Goal: Task Accomplishment & Management: Manage account settings

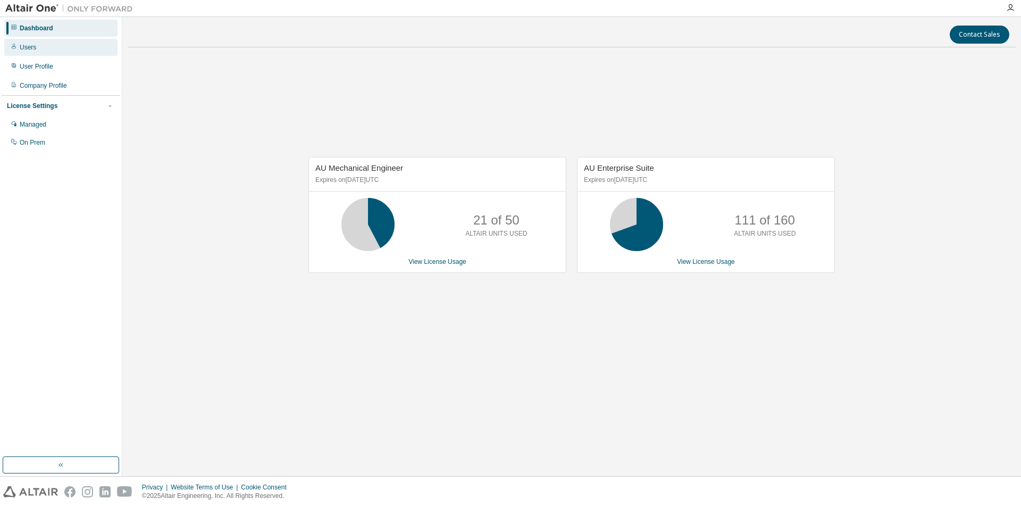
click at [22, 47] on div "Users" at bounding box center [28, 47] width 16 height 9
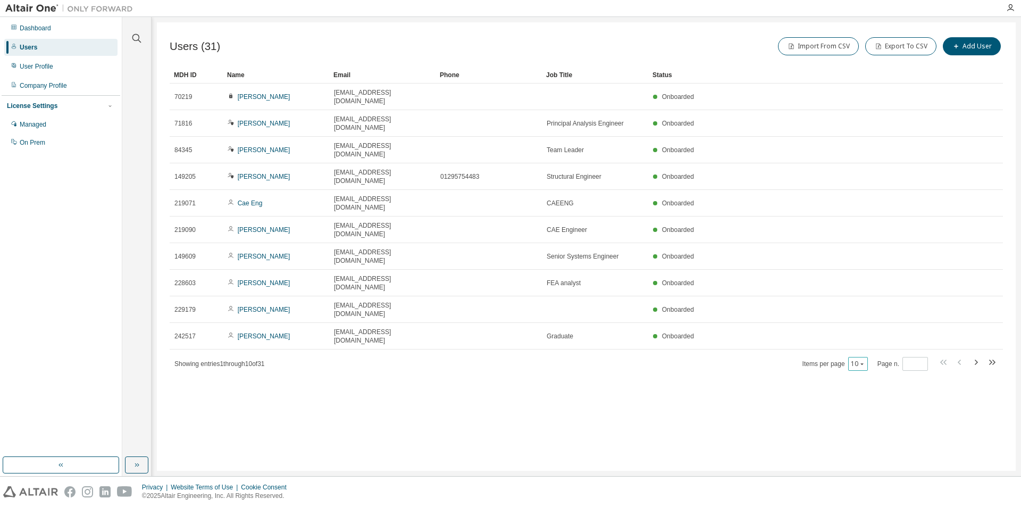
click at [863, 363] on icon "button" at bounding box center [861, 364] width 3 height 2
click at [868, 342] on div "100" at bounding box center [892, 344] width 85 height 13
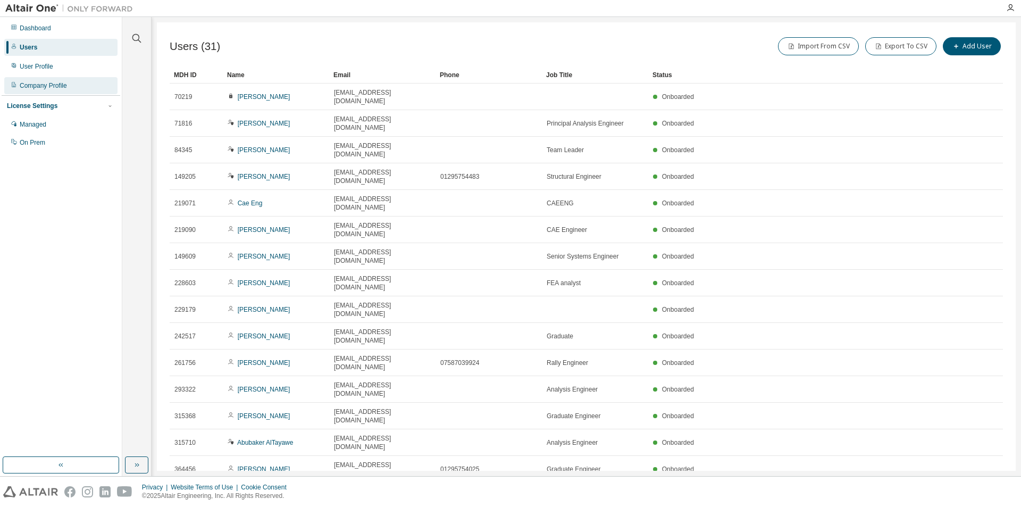
click at [55, 88] on div "Company Profile" at bounding box center [43, 85] width 47 height 9
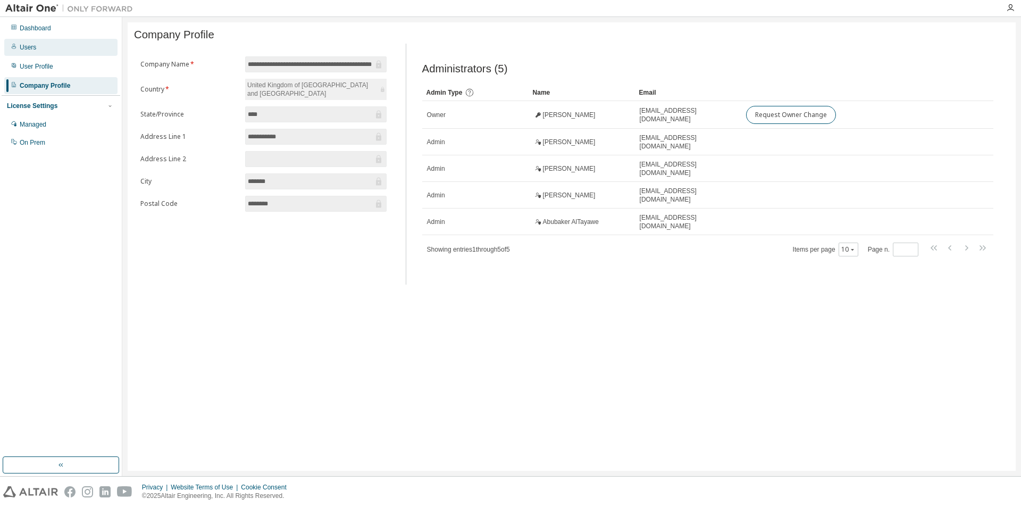
click at [37, 45] on div "Users" at bounding box center [60, 47] width 113 height 17
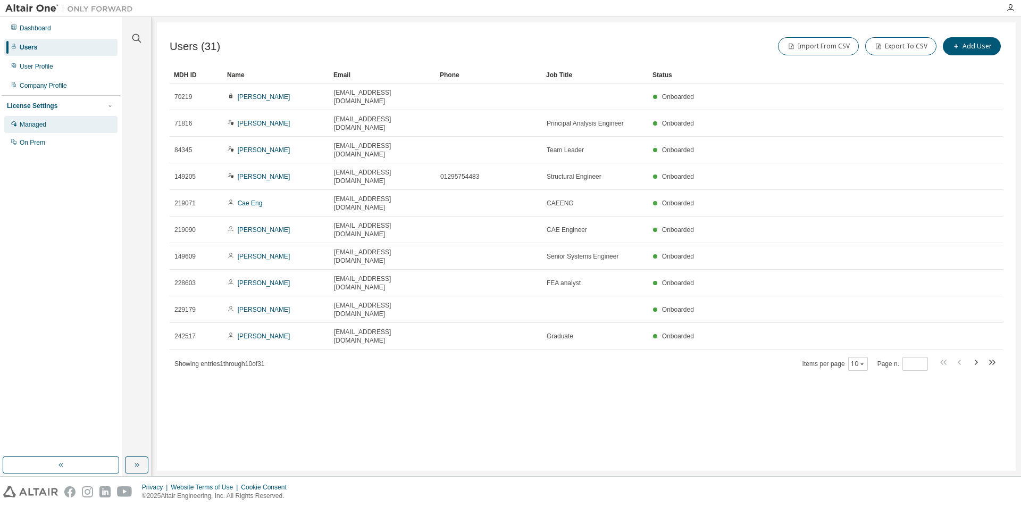
click at [44, 127] on div "Managed" at bounding box center [33, 124] width 27 height 9
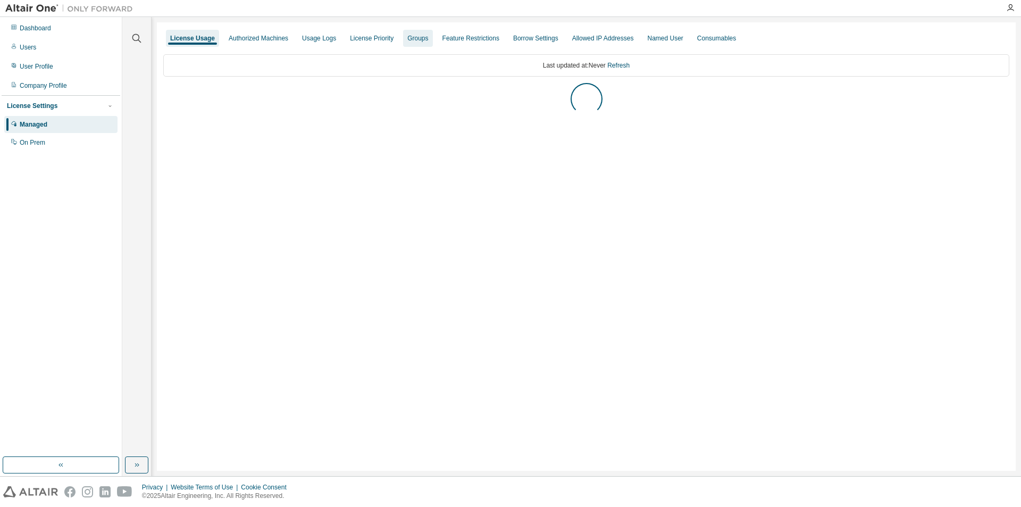
click at [417, 36] on div "Groups" at bounding box center [417, 38] width 21 height 9
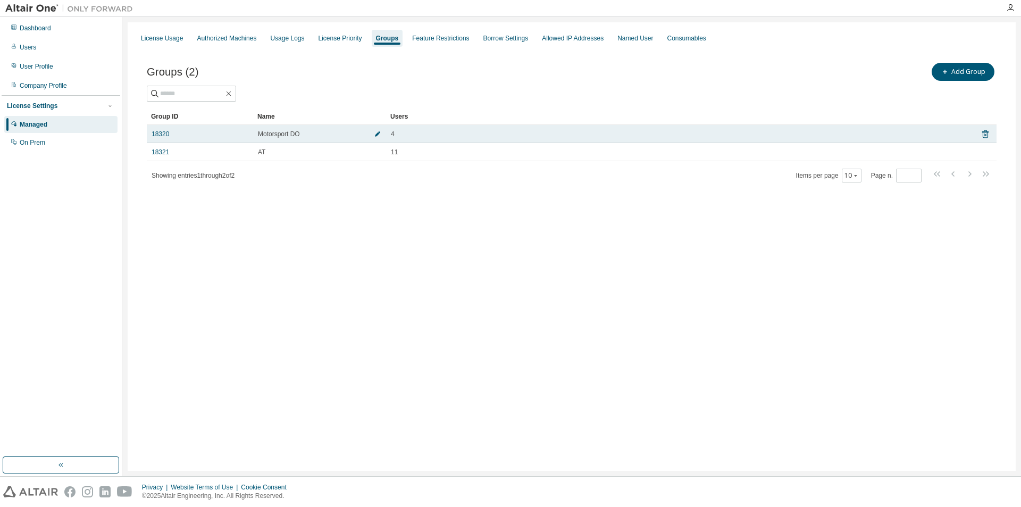
click at [374, 132] on span "button" at bounding box center [377, 134] width 7 height 9
click at [163, 137] on link "18320" at bounding box center [161, 136] width 18 height 9
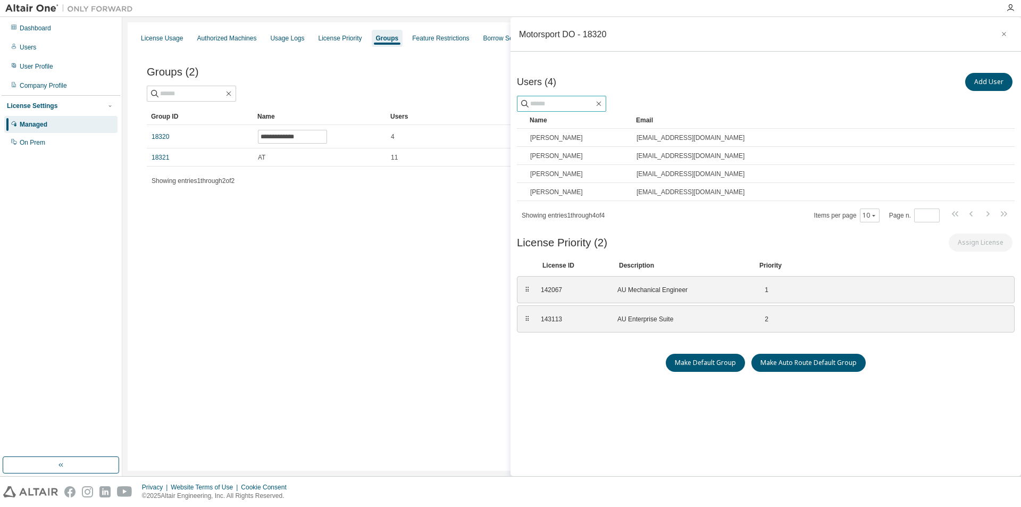
click at [570, 101] on input "text" at bounding box center [562, 103] width 64 height 11
type input "**"
click at [981, 83] on button "Add User" at bounding box center [988, 82] width 47 height 18
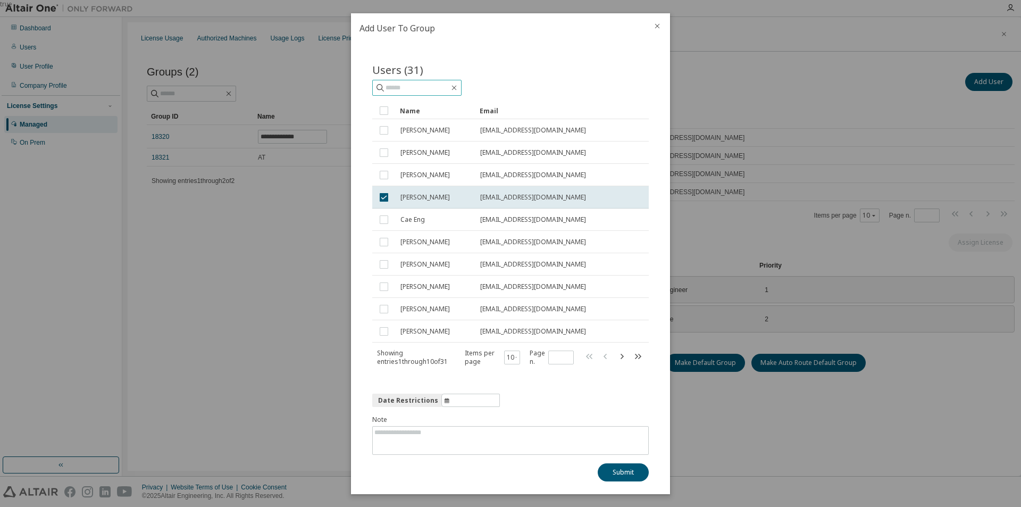
click at [414, 83] on input "text" at bounding box center [418, 87] width 64 height 11
click at [427, 89] on input "****" at bounding box center [418, 87] width 64 height 11
type input "****"
click at [378, 88] on icon at bounding box center [380, 87] width 11 height 11
click at [457, 87] on icon "button" at bounding box center [454, 87] width 5 height 5
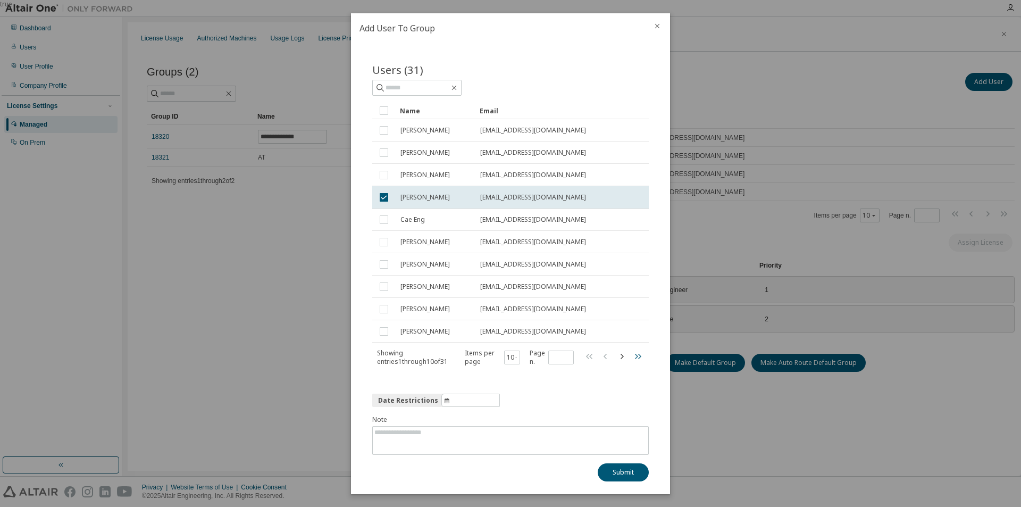
click at [634, 356] on icon "button" at bounding box center [637, 355] width 13 height 13
type input "*"
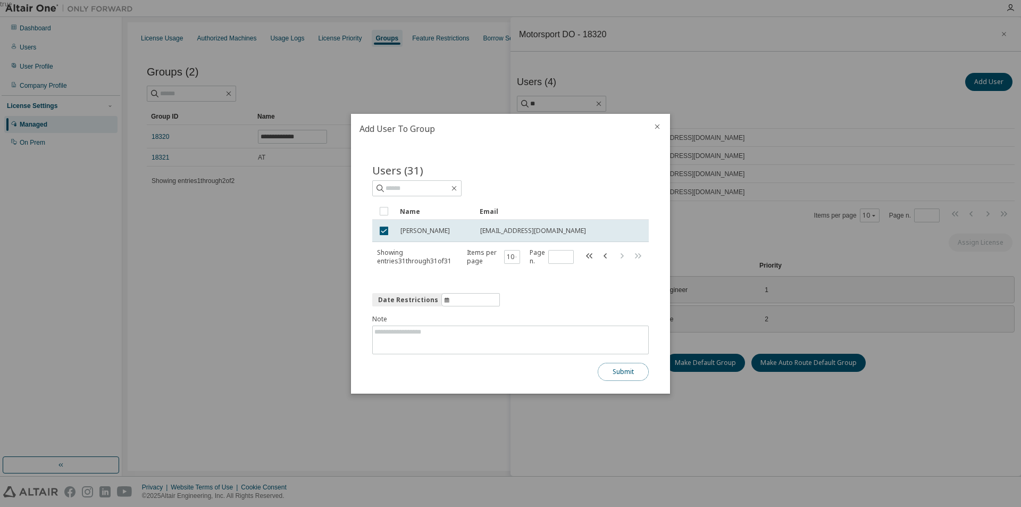
click at [617, 372] on button "Submit" at bounding box center [623, 372] width 51 height 18
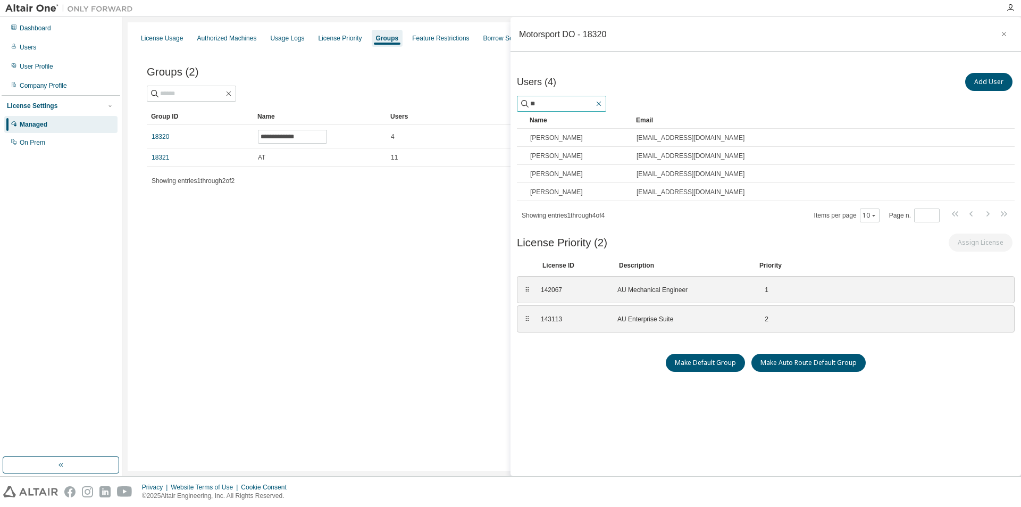
click at [603, 104] on icon "button" at bounding box center [599, 103] width 9 height 9
click at [992, 84] on button "Add User" at bounding box center [988, 82] width 47 height 18
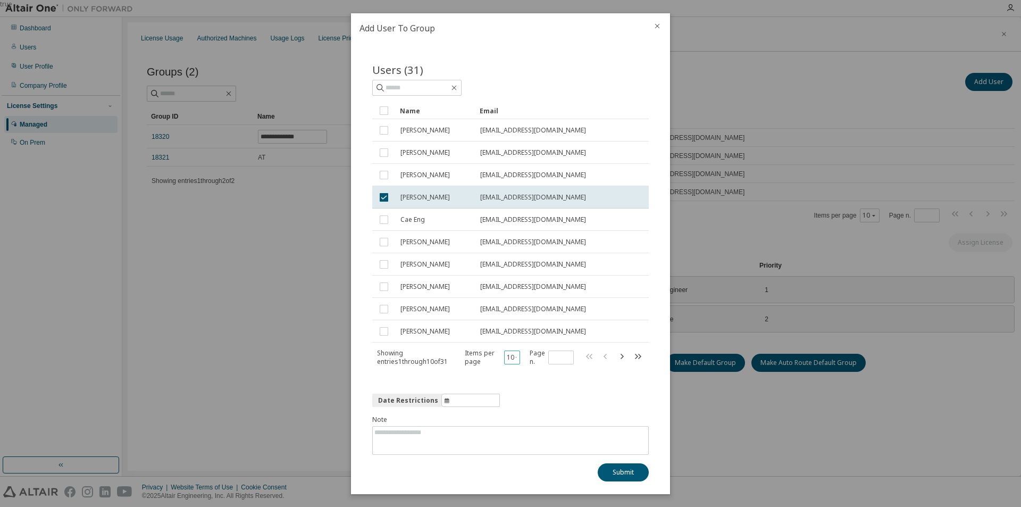
click at [517, 355] on icon "button" at bounding box center [516, 357] width 3 height 6
click at [529, 423] on div "100" at bounding box center [547, 422] width 85 height 13
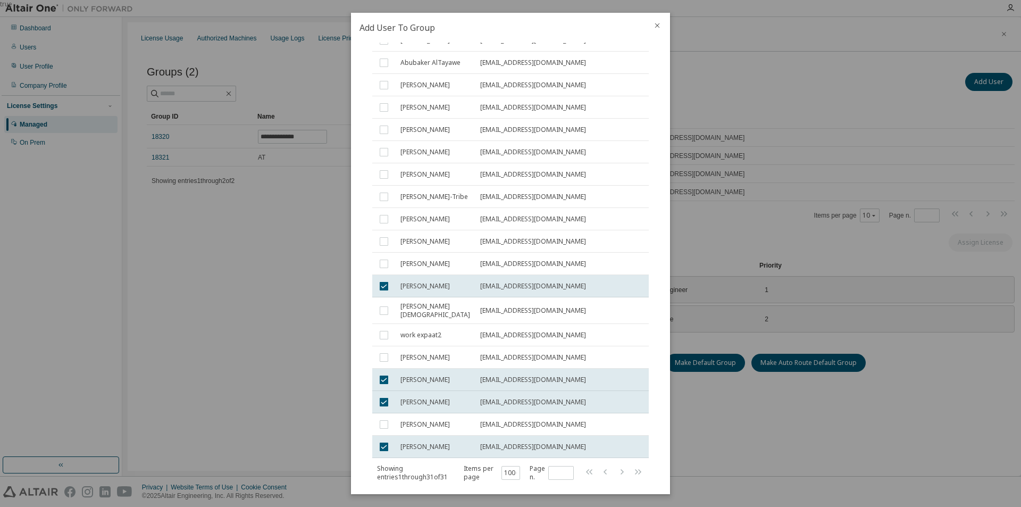
scroll to position [468, 0]
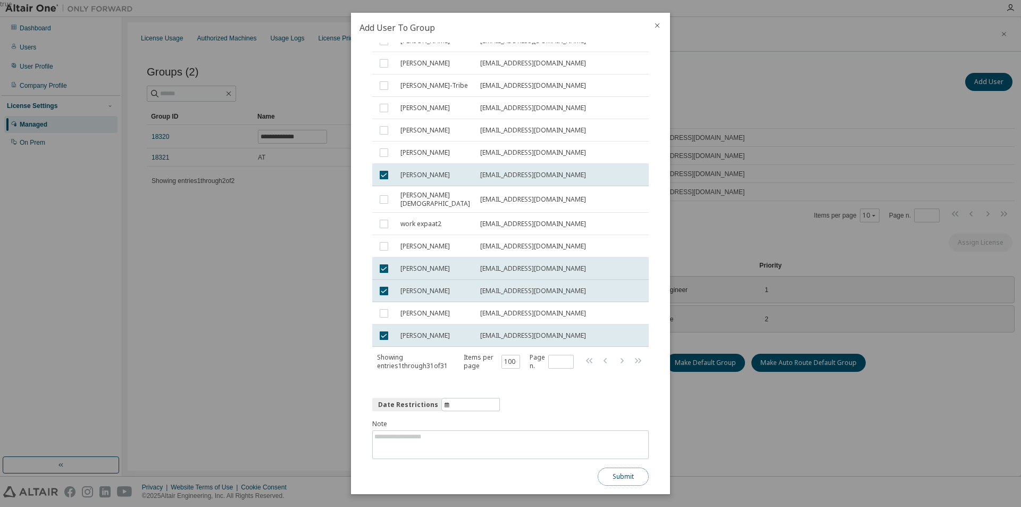
click at [617, 479] on button "Submit" at bounding box center [623, 476] width 51 height 18
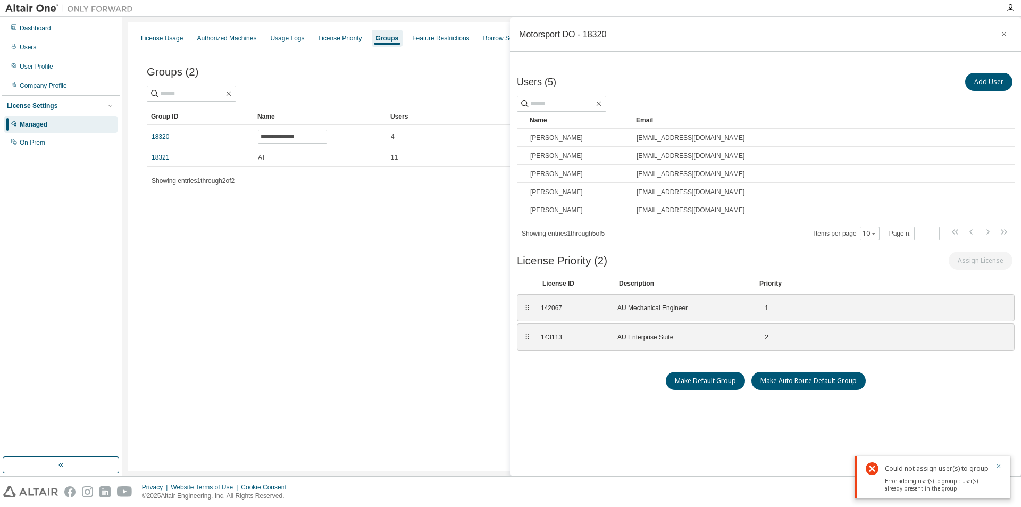
click at [999, 465] on icon "button" at bounding box center [999, 466] width 4 height 4
click at [1004, 35] on icon "button" at bounding box center [1003, 34] width 7 height 9
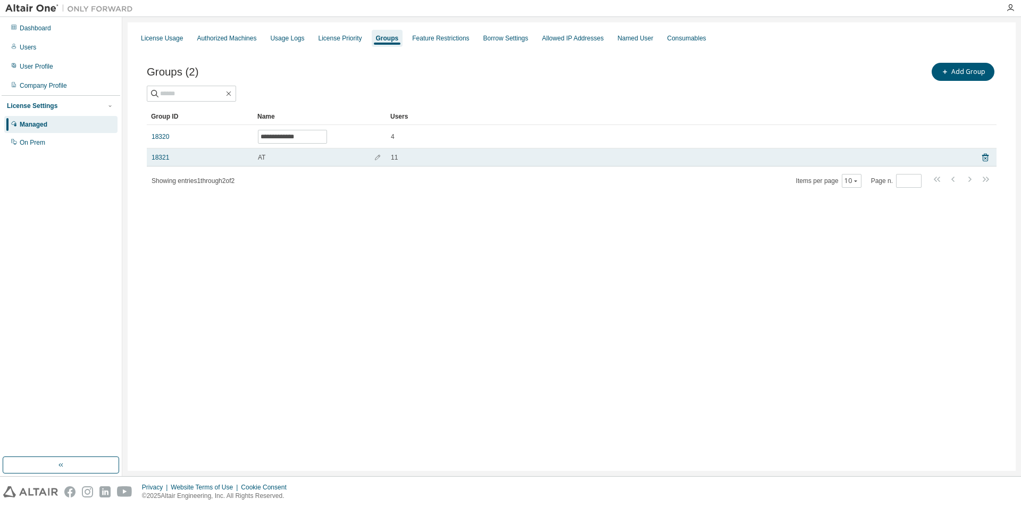
click at [281, 160] on div "AT" at bounding box center [319, 157] width 123 height 9
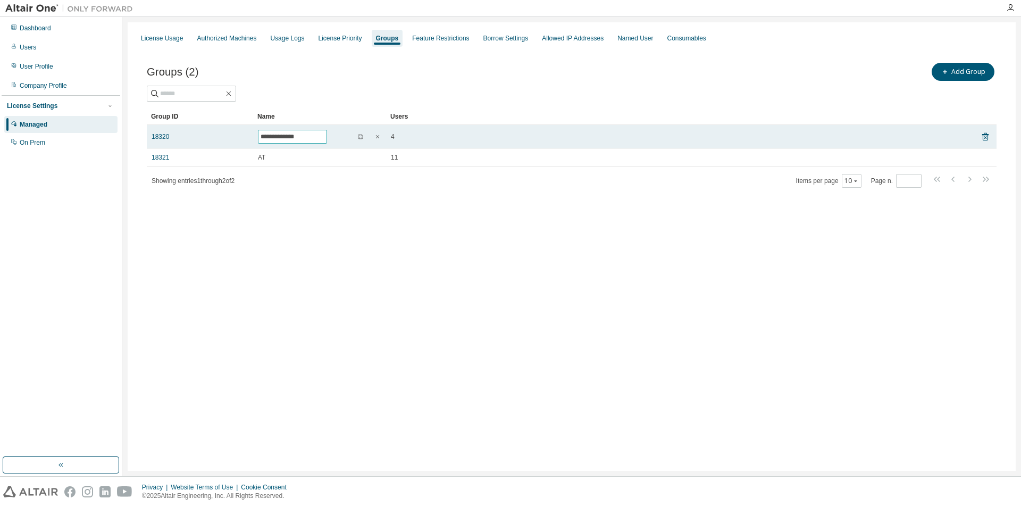
click at [278, 134] on input "**********" at bounding box center [293, 136] width 64 height 9
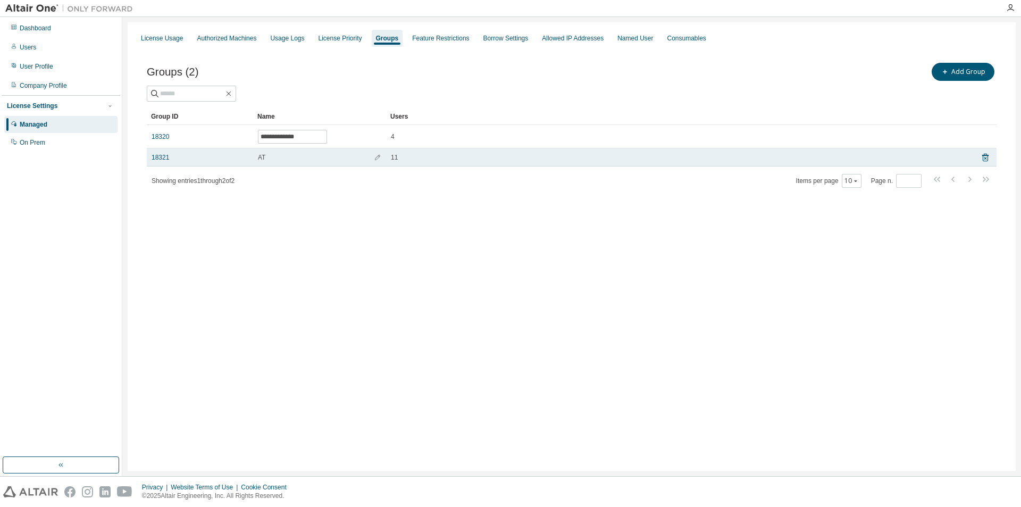
click at [272, 153] on div "AT" at bounding box center [319, 157] width 123 height 9
click at [261, 154] on span "AT" at bounding box center [261, 157] width 7 height 9
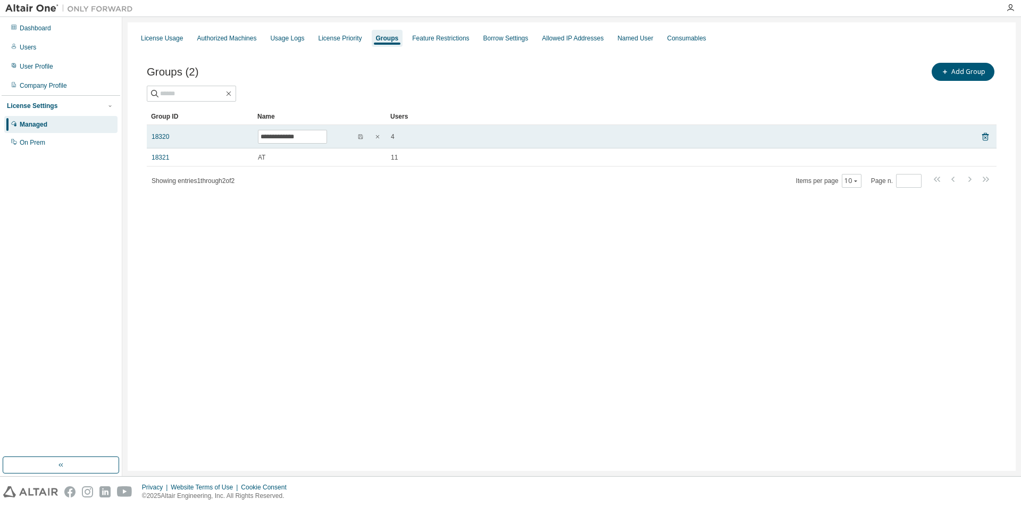
click at [245, 139] on div "18320" at bounding box center [200, 136] width 97 height 9
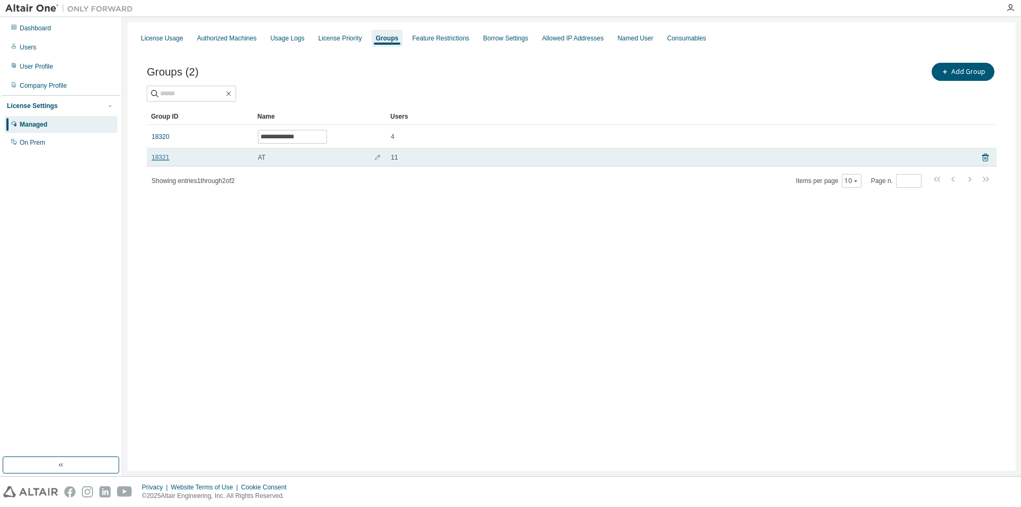
click at [160, 156] on link "18321" at bounding box center [161, 157] width 18 height 9
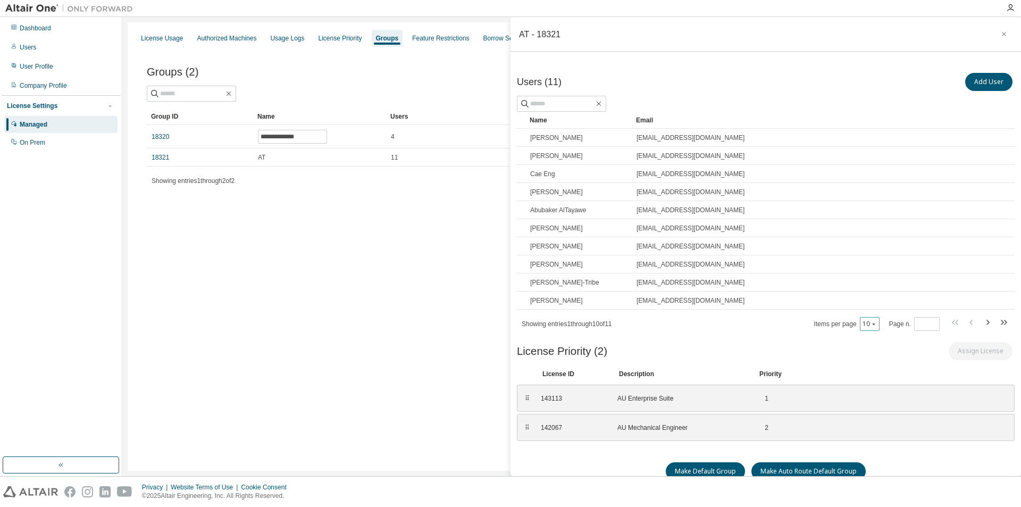
click at [871, 326] on icon "button" at bounding box center [874, 324] width 6 height 6
click at [877, 387] on div "100" at bounding box center [898, 389] width 85 height 13
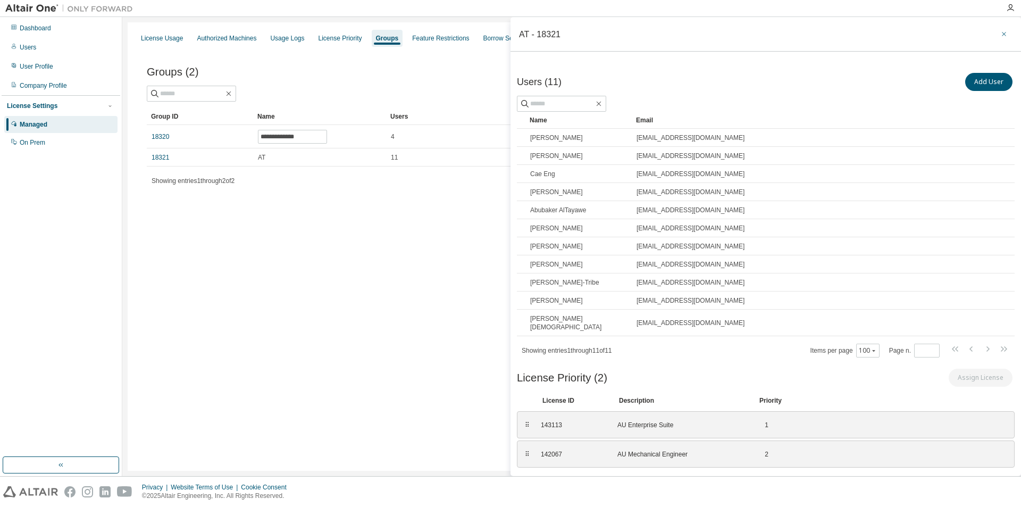
click at [1005, 34] on icon "button" at bounding box center [1004, 34] width 4 height 4
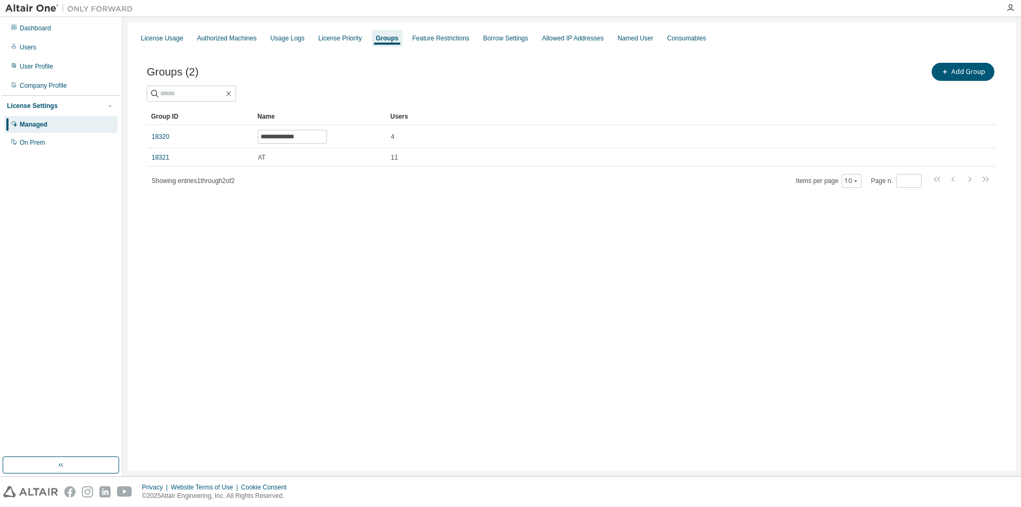
click at [483, 256] on div "**********" at bounding box center [572, 246] width 888 height 448
click at [163, 37] on div "License Usage" at bounding box center [162, 38] width 42 height 9
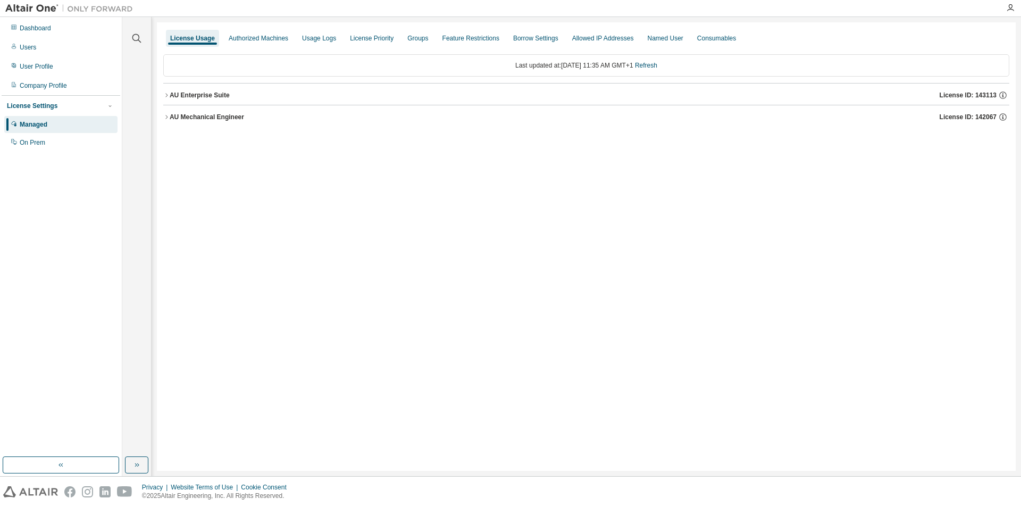
click at [168, 114] on icon "button" at bounding box center [166, 117] width 6 height 6
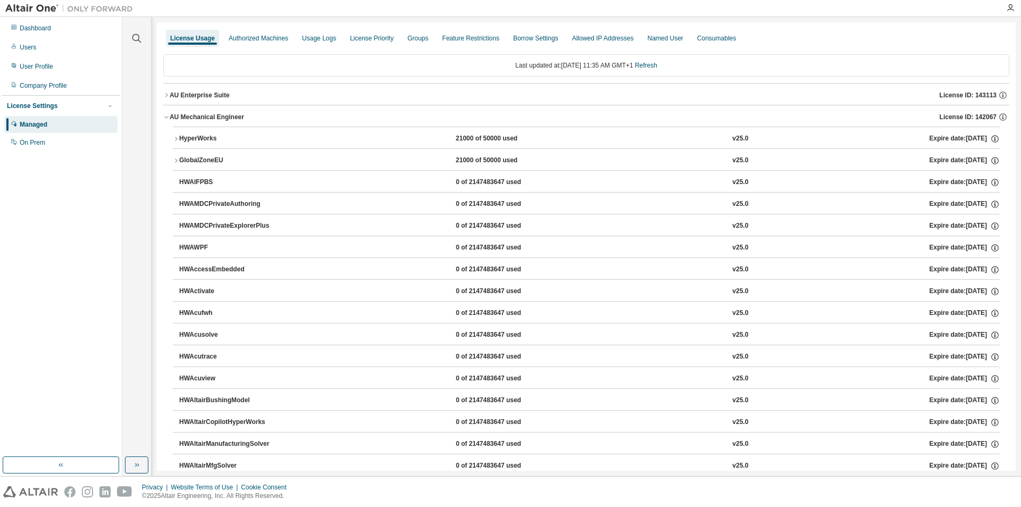
click at [175, 141] on icon "button" at bounding box center [176, 139] width 6 height 6
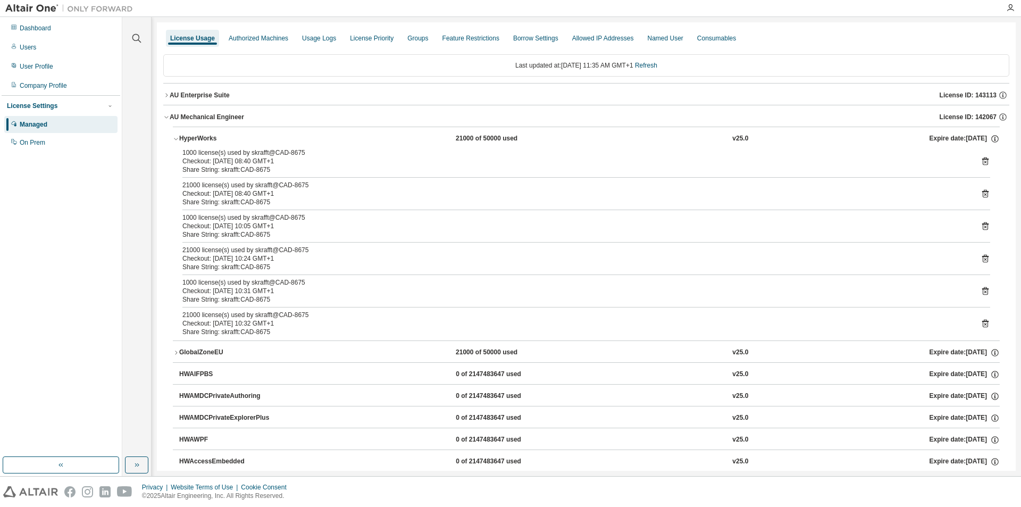
click at [175, 141] on icon "button" at bounding box center [176, 139] width 6 height 6
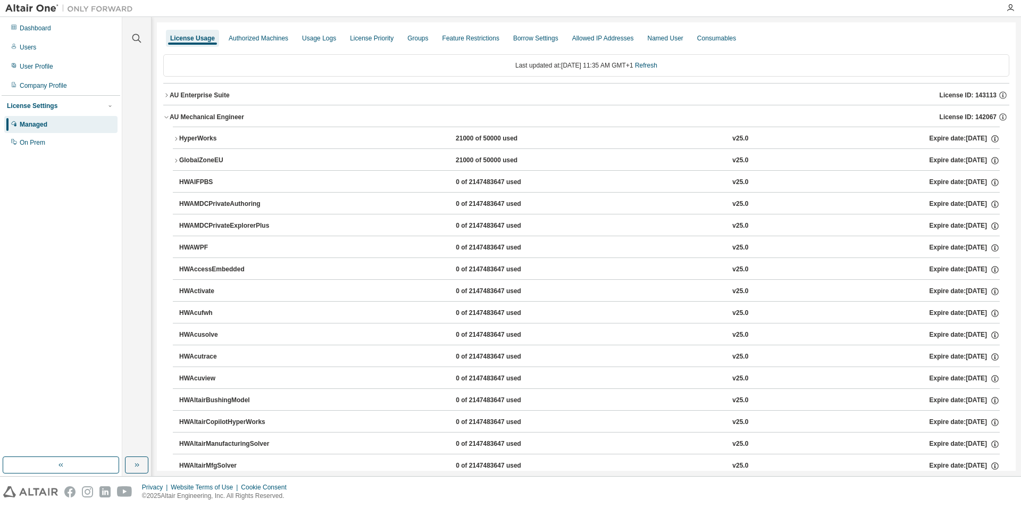
click at [177, 161] on icon "button" at bounding box center [176, 160] width 2 height 4
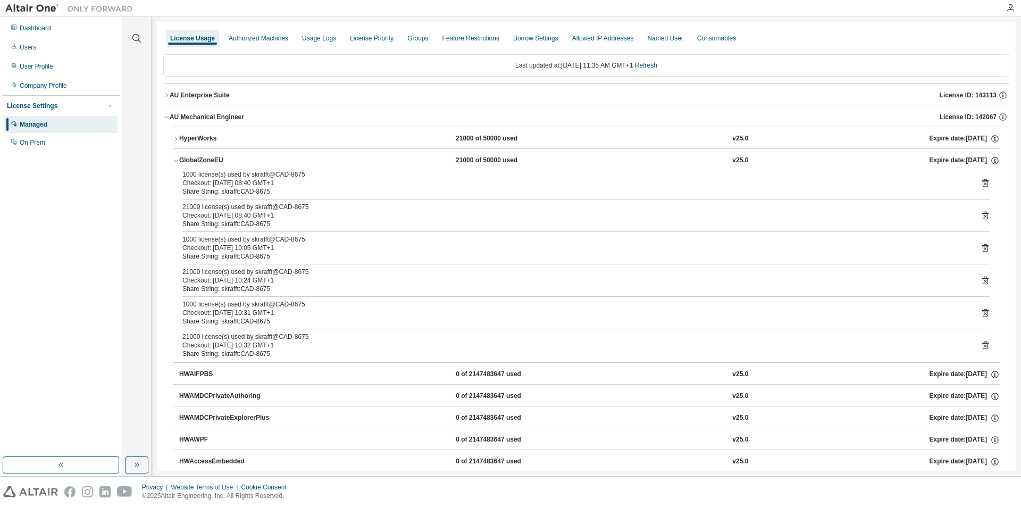
click at [177, 161] on icon "button" at bounding box center [176, 161] width 4 height 2
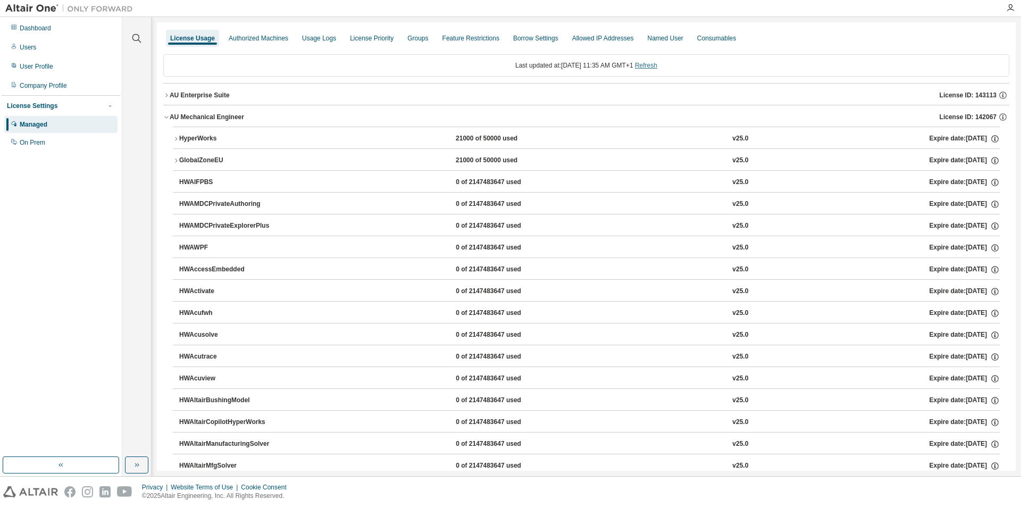
click at [650, 67] on link "Refresh" at bounding box center [646, 65] width 22 height 7
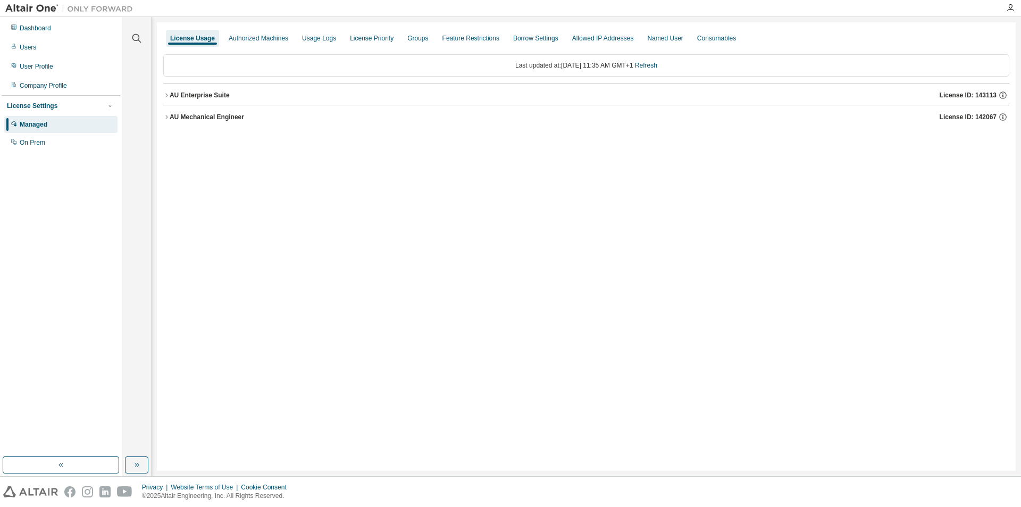
click at [167, 115] on icon "button" at bounding box center [166, 117] width 6 height 6
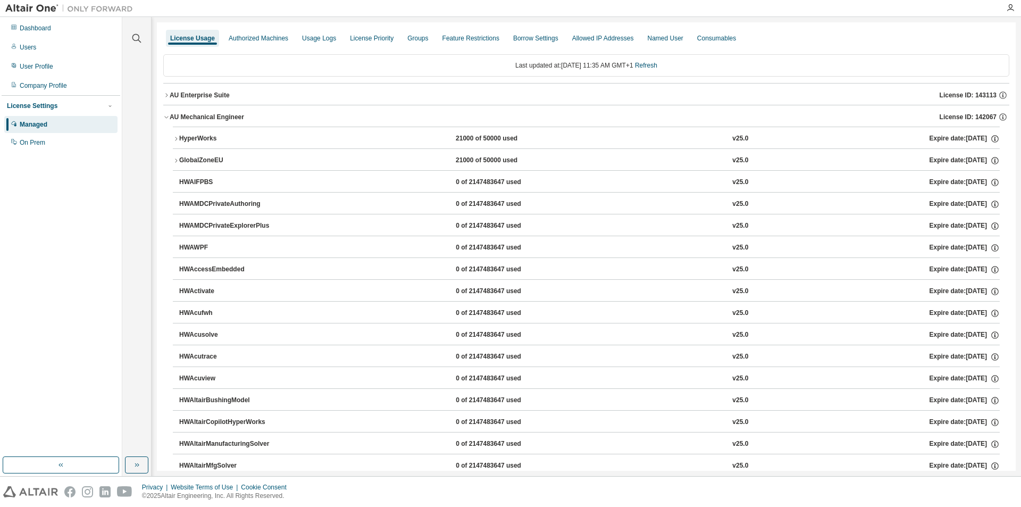
click at [175, 162] on icon "button" at bounding box center [176, 160] width 6 height 6
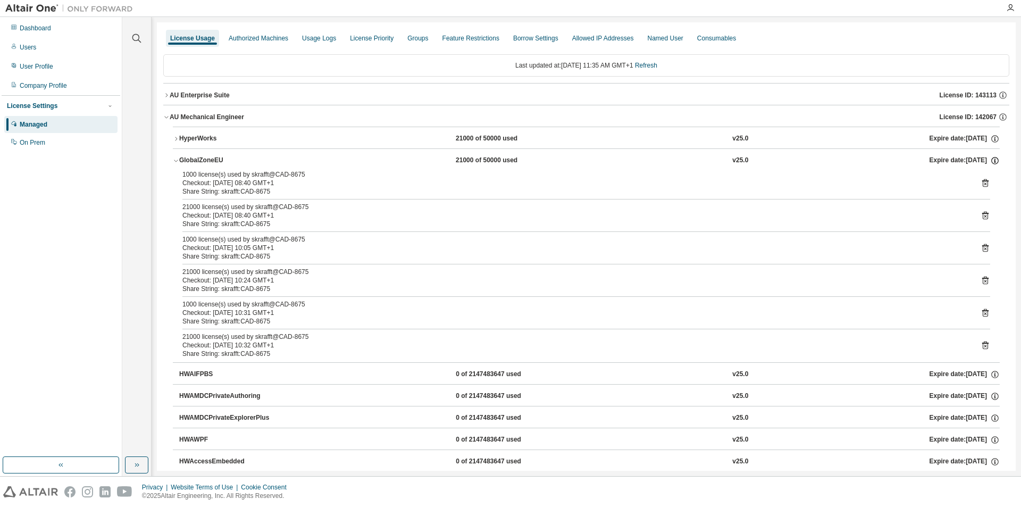
click at [991, 158] on icon "button" at bounding box center [995, 161] width 10 height 10
click at [990, 160] on icon "button" at bounding box center [995, 161] width 10 height 10
click at [175, 158] on icon "button" at bounding box center [176, 160] width 6 height 6
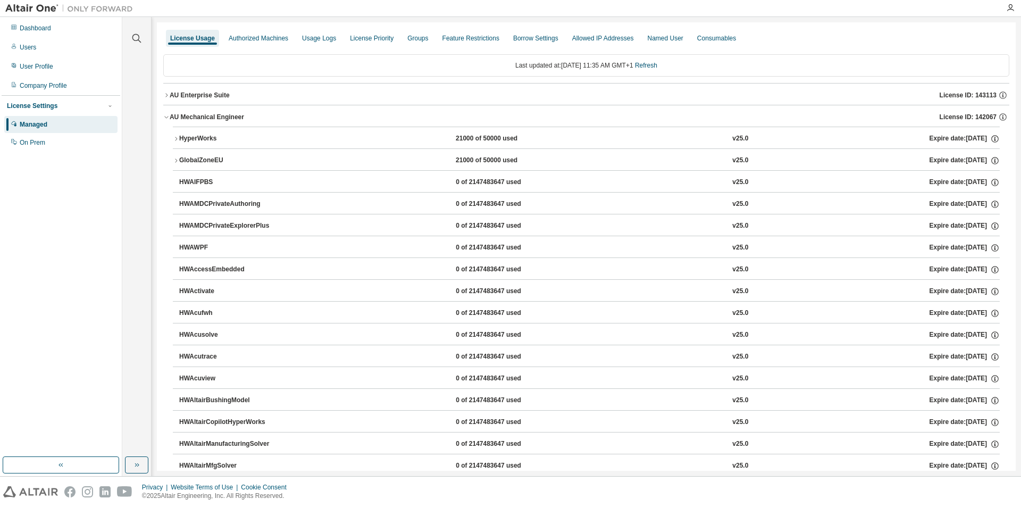
click at [228, 116] on div "AU Mechanical Engineer" at bounding box center [207, 117] width 74 height 9
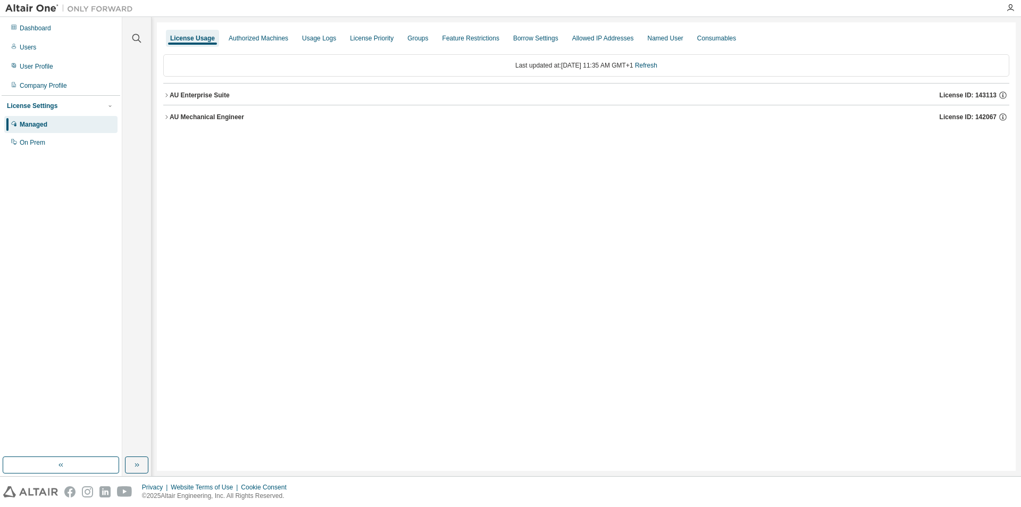
click at [188, 120] on div "AU Mechanical Engineer" at bounding box center [207, 117] width 74 height 9
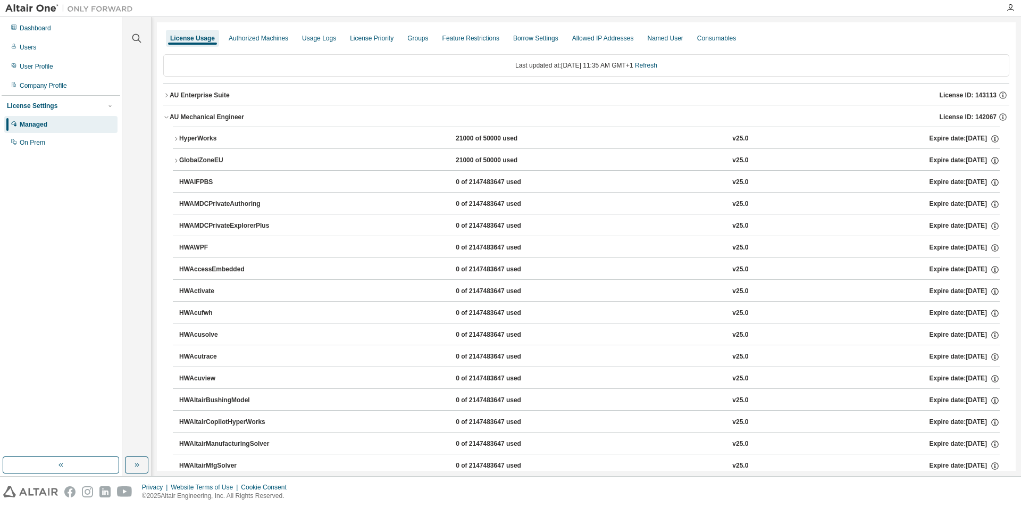
click at [178, 138] on icon "button" at bounding box center [176, 139] width 6 height 6
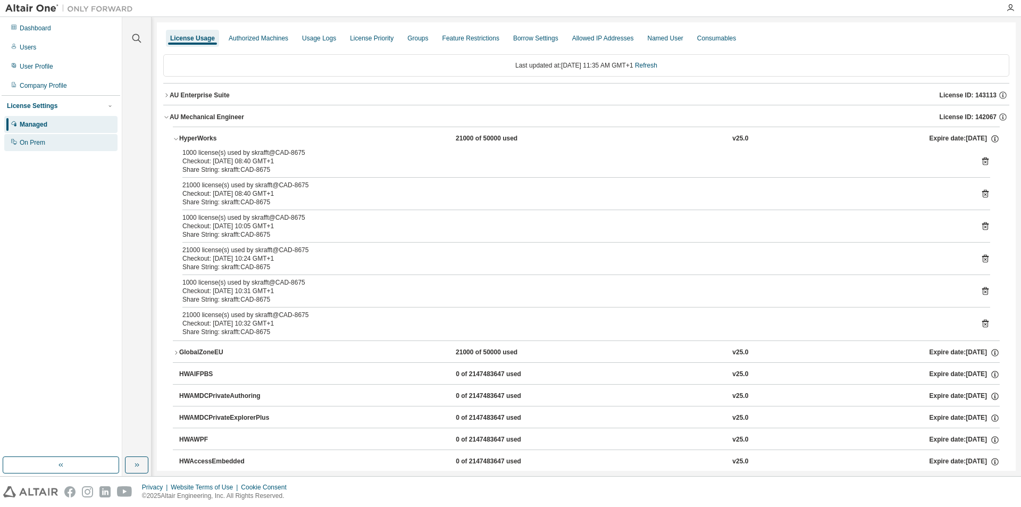
click at [37, 145] on div "On Prem" at bounding box center [33, 142] width 26 height 9
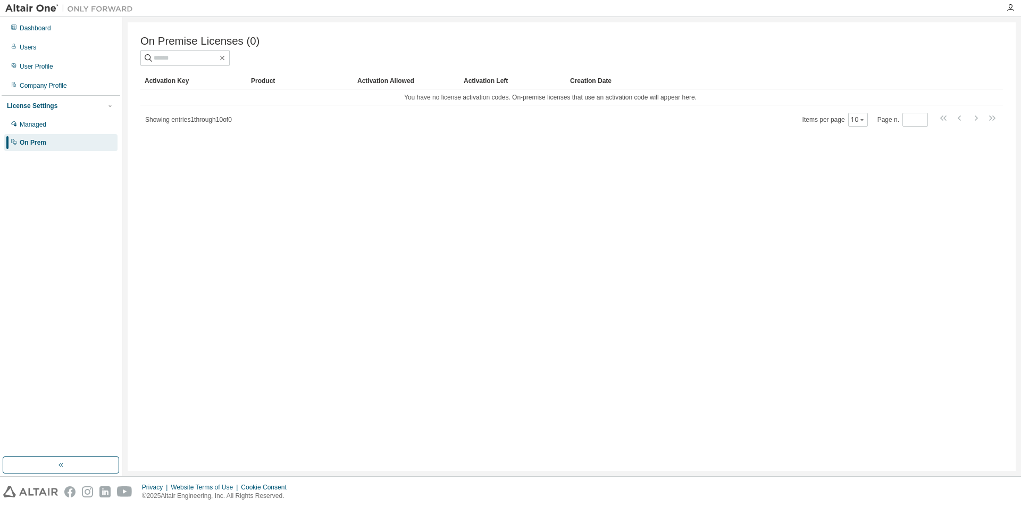
click at [45, 137] on div "On Prem" at bounding box center [60, 142] width 113 height 17
click at [41, 131] on div "Managed" at bounding box center [60, 124] width 113 height 17
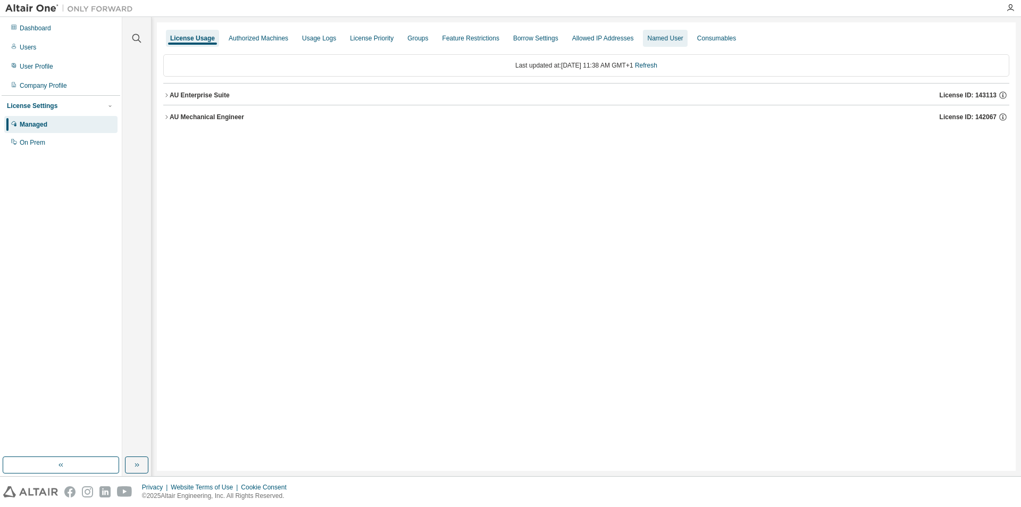
click at [654, 39] on div "Named User" at bounding box center [665, 38] width 36 height 9
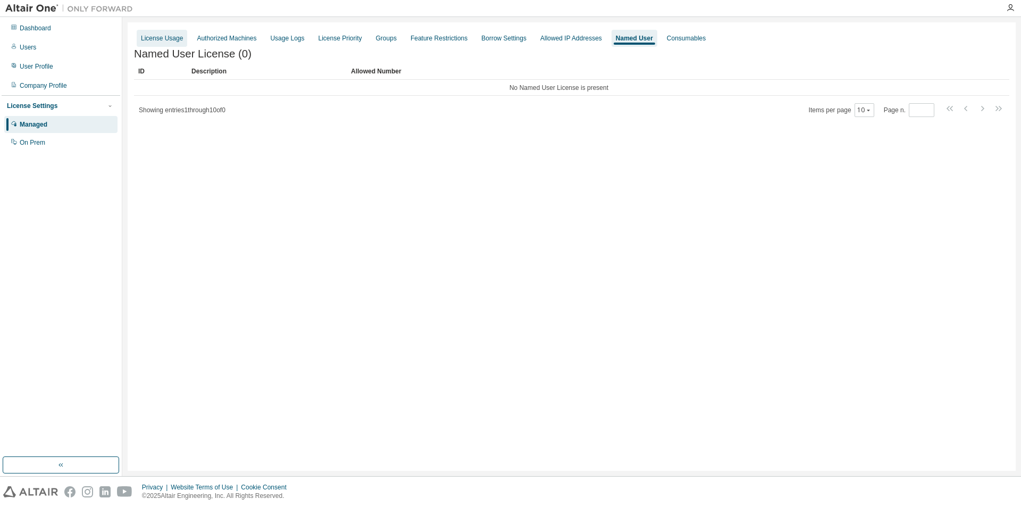
click at [162, 38] on div "License Usage" at bounding box center [162, 38] width 42 height 9
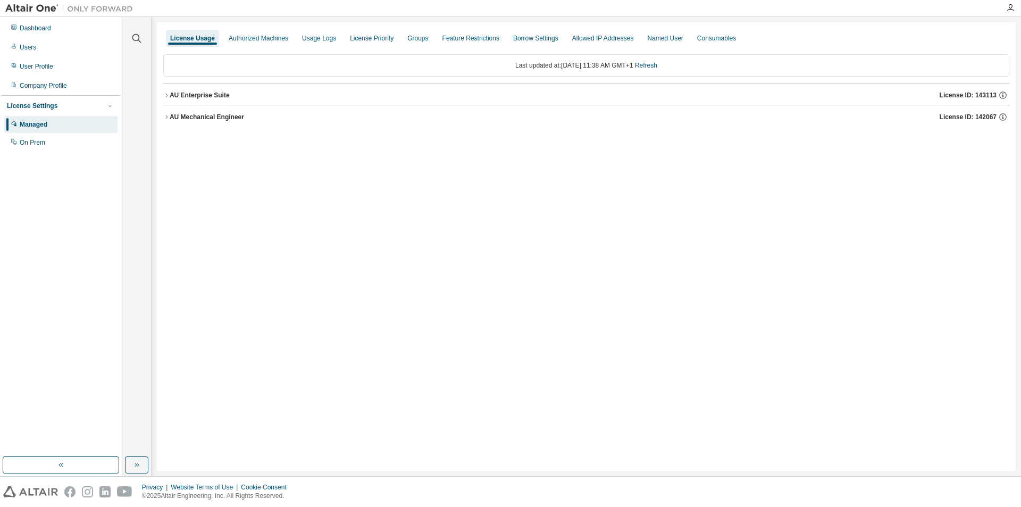
click at [267, 204] on div "License Usage Authorized Machines Usage Logs License Priority Groups Feature Re…" at bounding box center [586, 246] width 859 height 448
click at [168, 114] on icon "button" at bounding box center [166, 117] width 6 height 6
